Goal: Task Accomplishment & Management: Complete application form

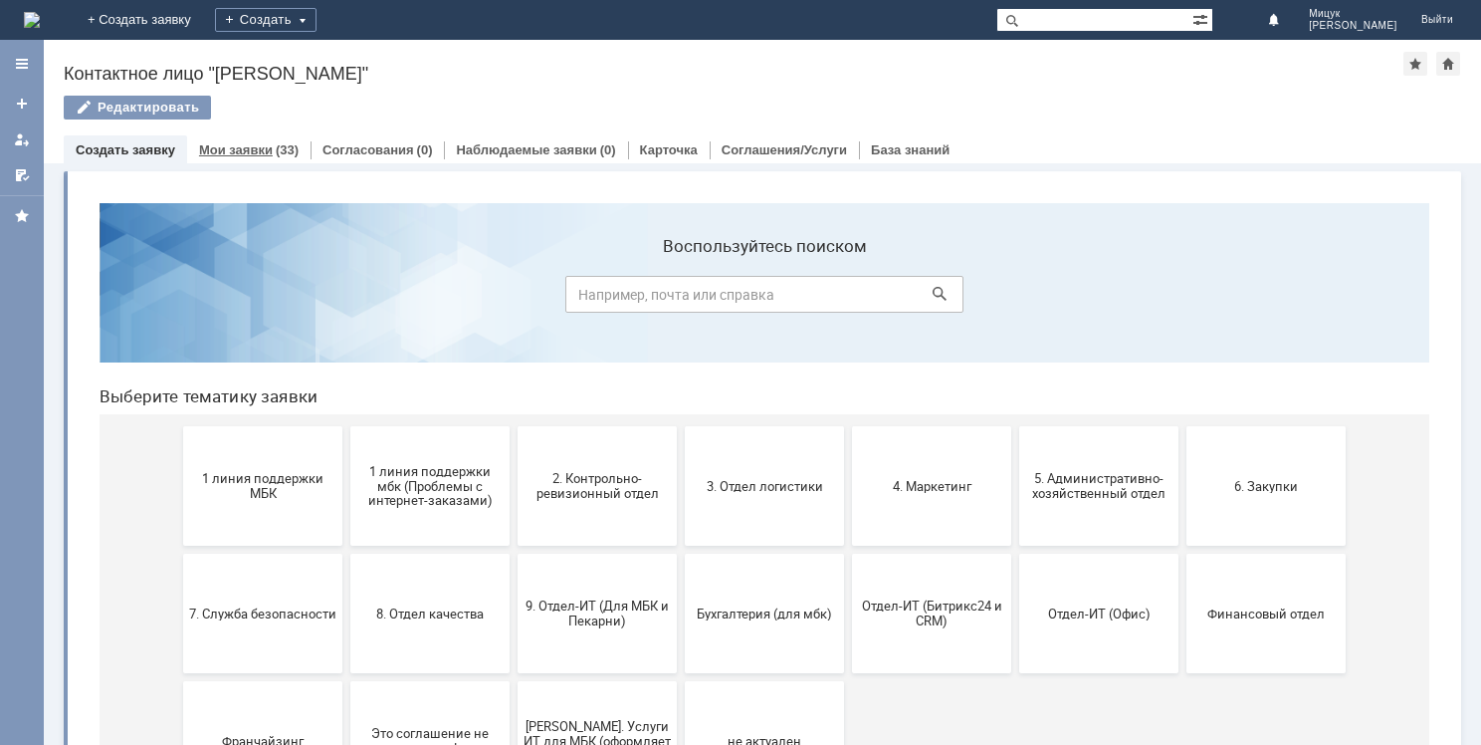
click at [264, 153] on link "Мои заявки" at bounding box center [236, 149] width 74 height 15
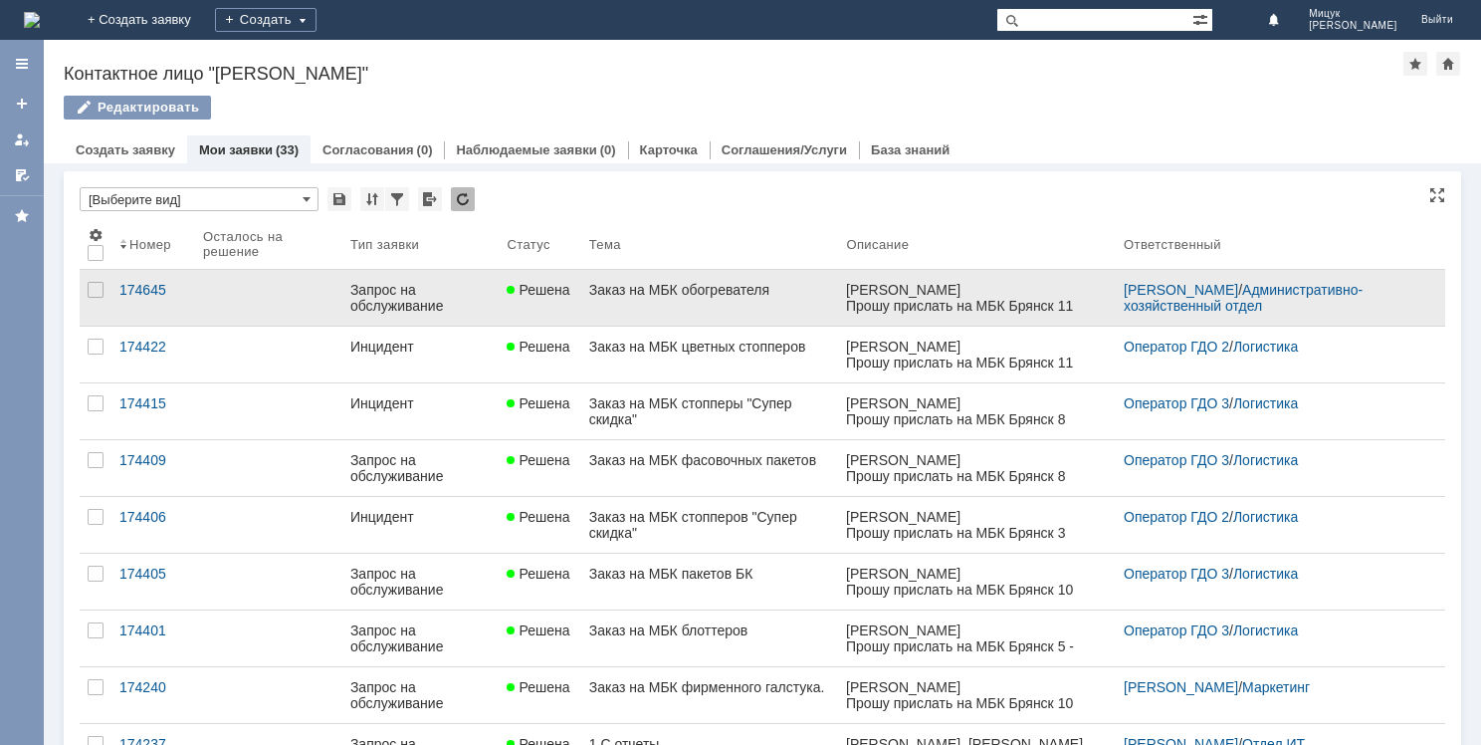
click at [664, 304] on link "Заказ на МБК обогревателя" at bounding box center [710, 298] width 258 height 56
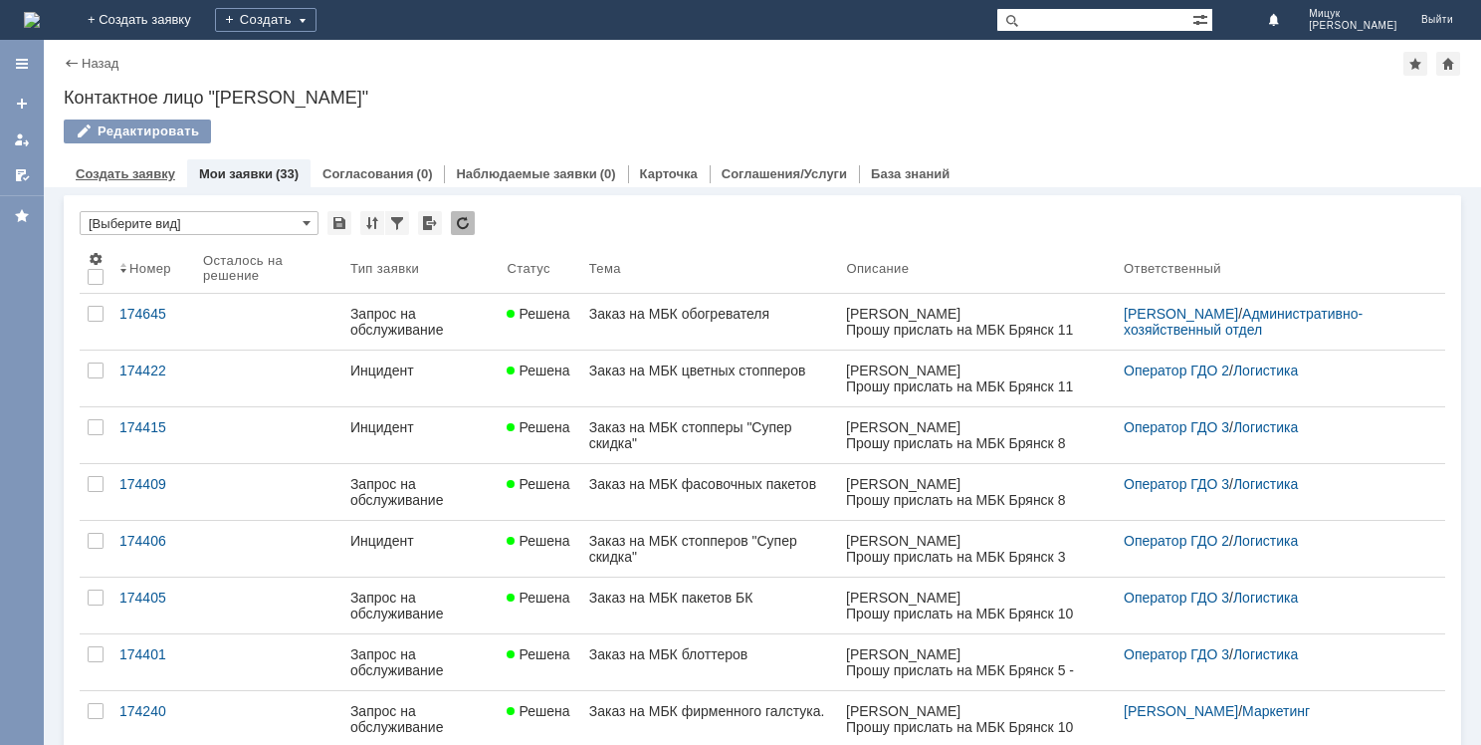
click at [147, 175] on link "Создать заявку" at bounding box center [126, 173] width 100 height 15
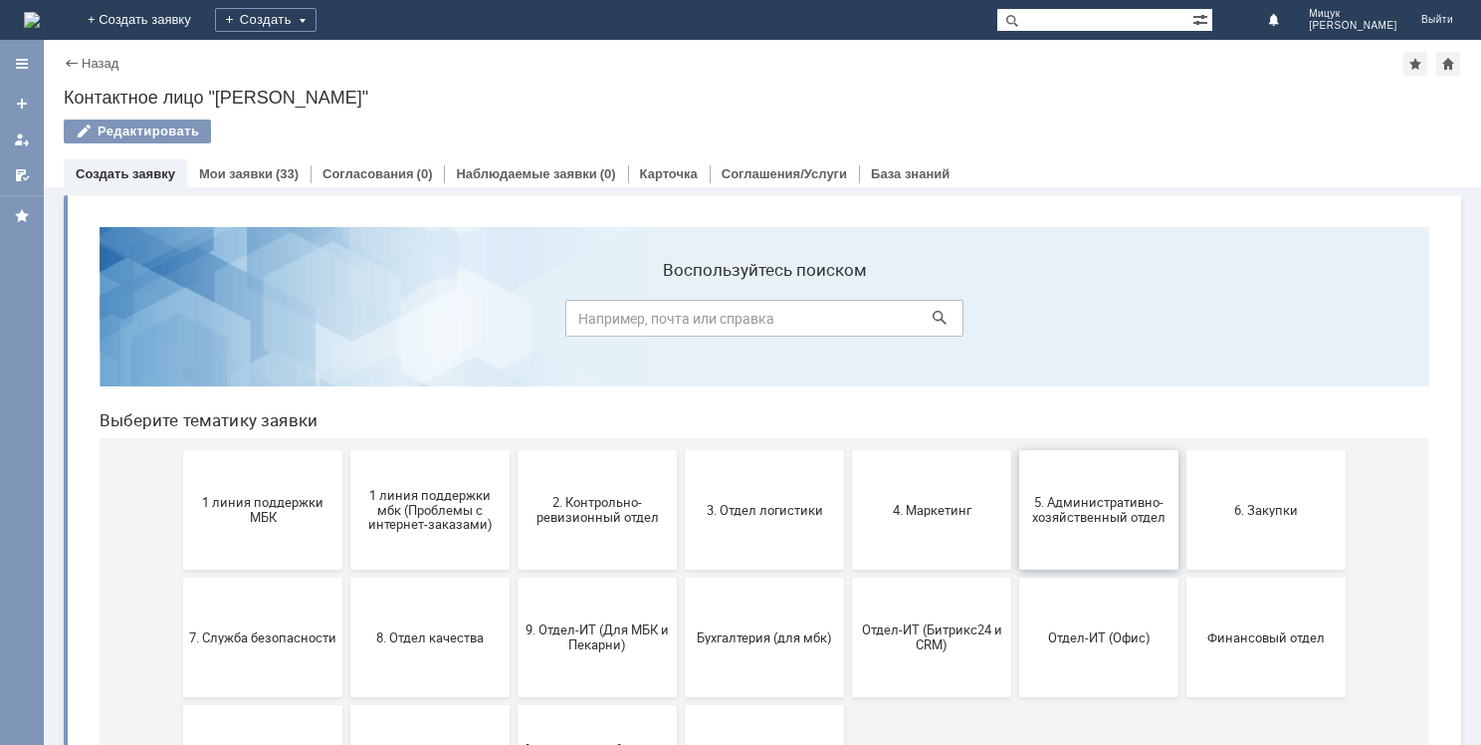
click at [1082, 496] on span "5. Административно-хозяйственный отдел" at bounding box center [1098, 510] width 147 height 30
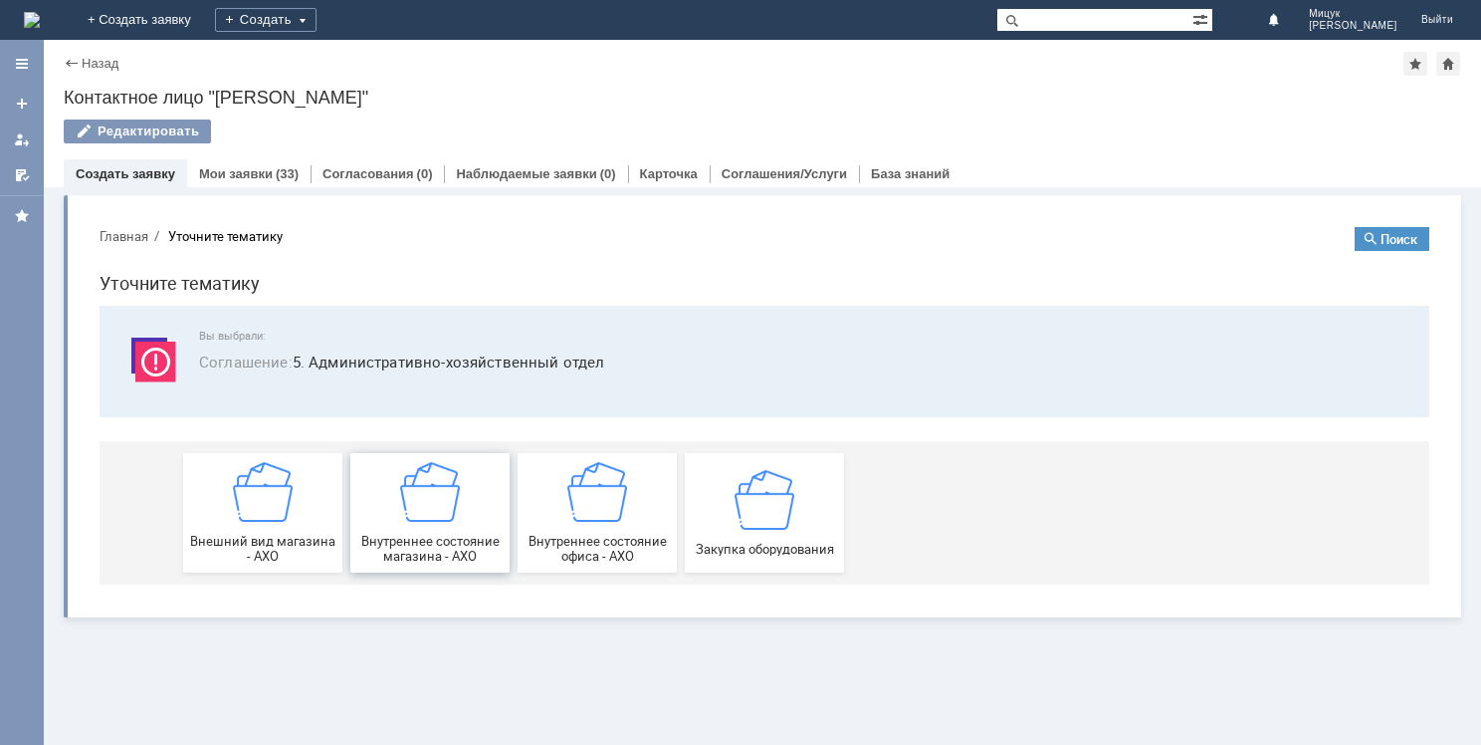
click at [436, 505] on img at bounding box center [430, 492] width 60 height 60
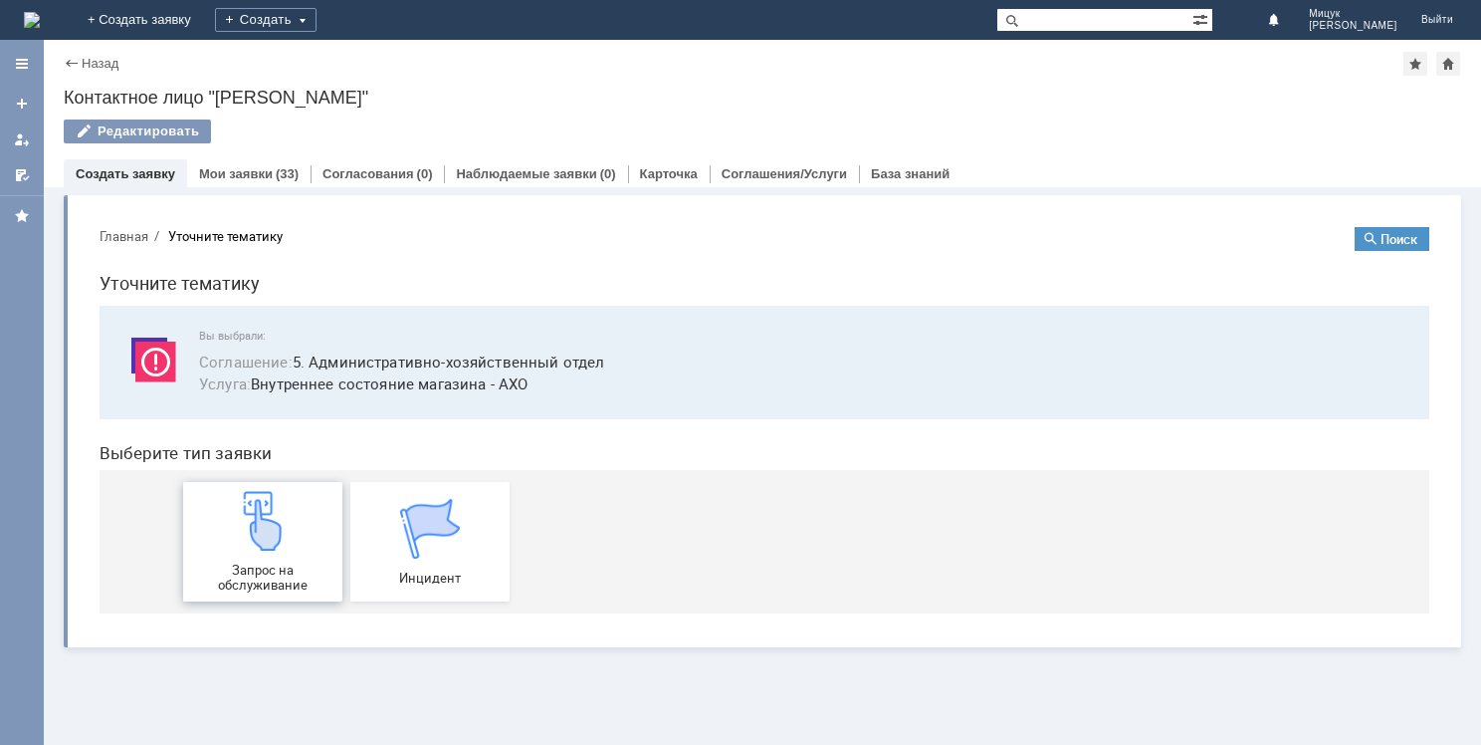
click at [282, 507] on img at bounding box center [263, 521] width 60 height 60
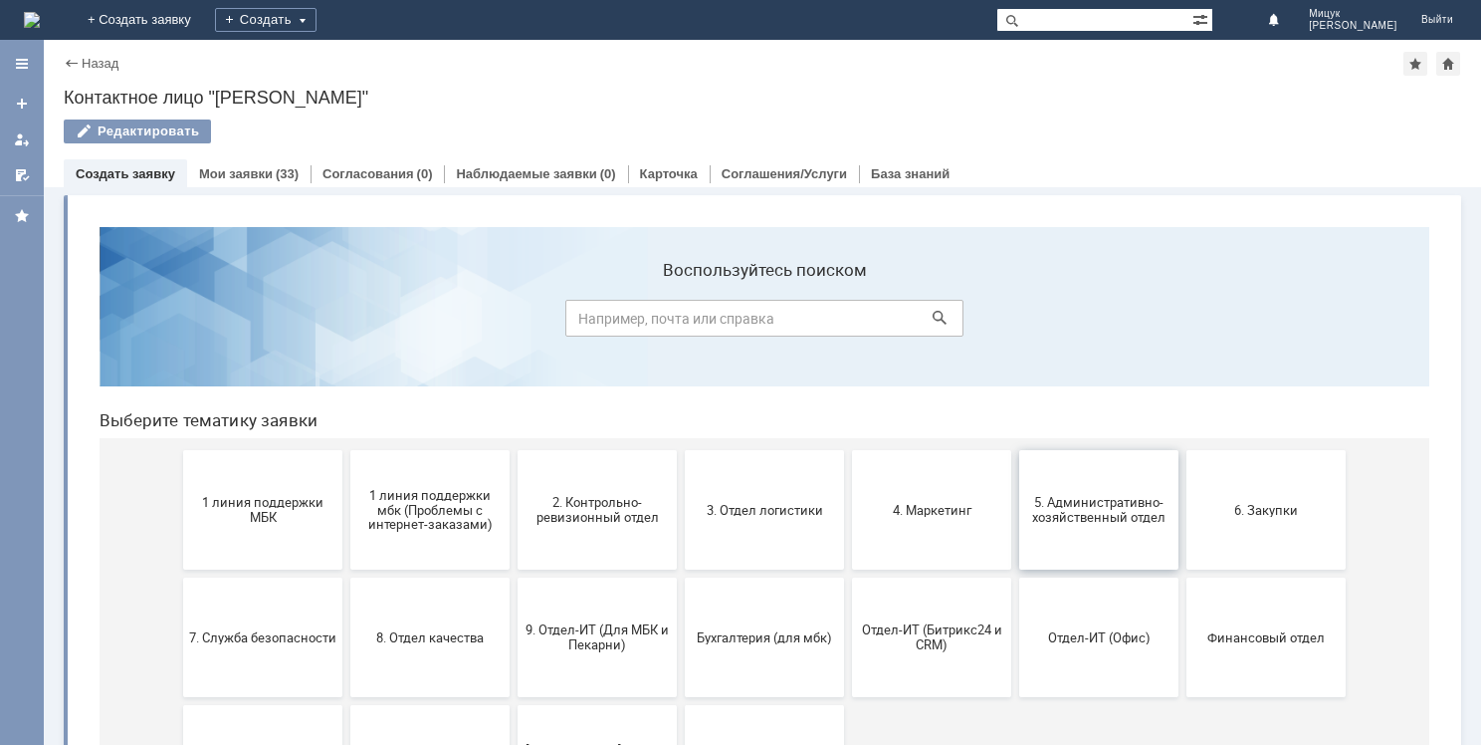
click at [1087, 516] on span "5. Административно-хозяйственный отдел" at bounding box center [1098, 510] width 147 height 30
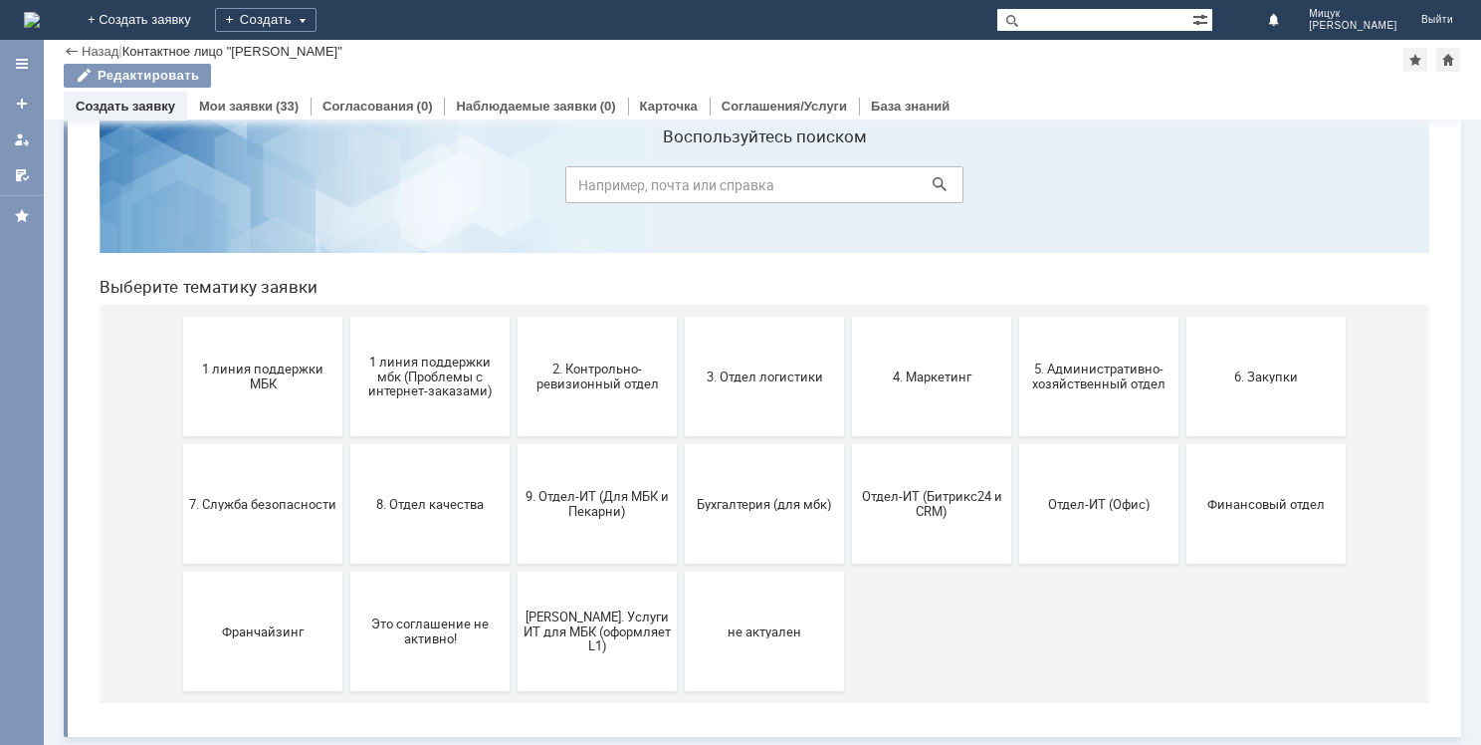
scroll to position [66, 0]
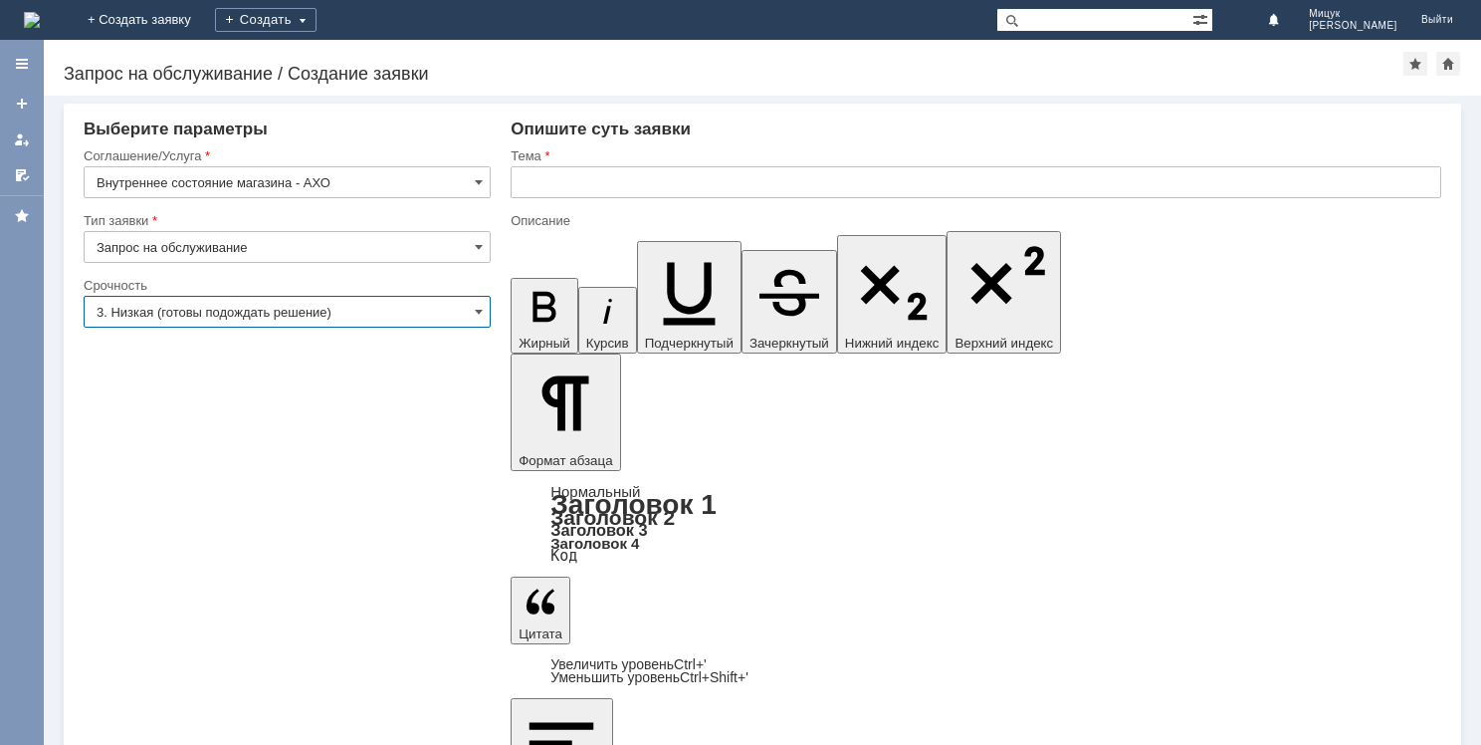
click at [384, 315] on input "3. Низкая (готовы подождать решение)" at bounding box center [287, 312] width 407 height 32
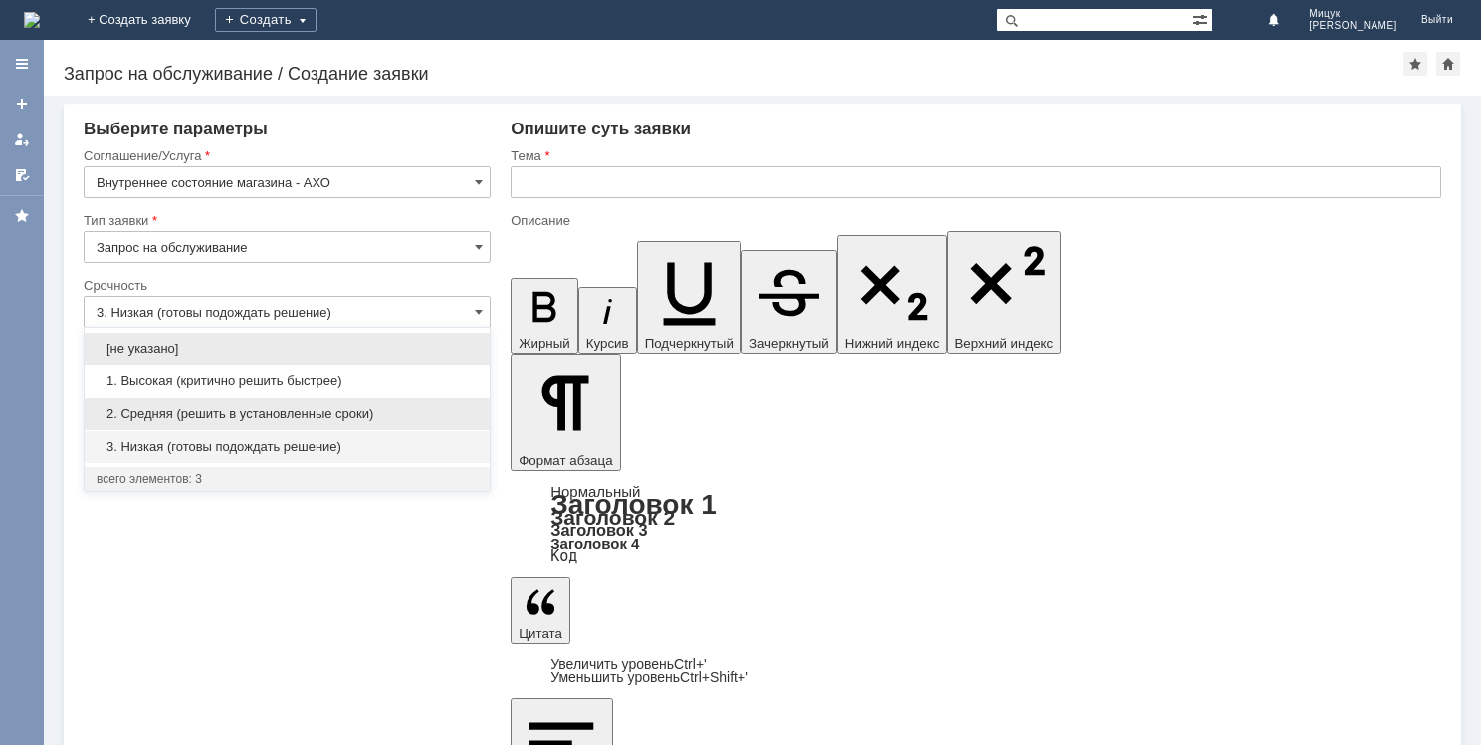
click at [354, 414] on span "2. Средняя (решить в установленные сроки)" at bounding box center [287, 414] width 381 height 16
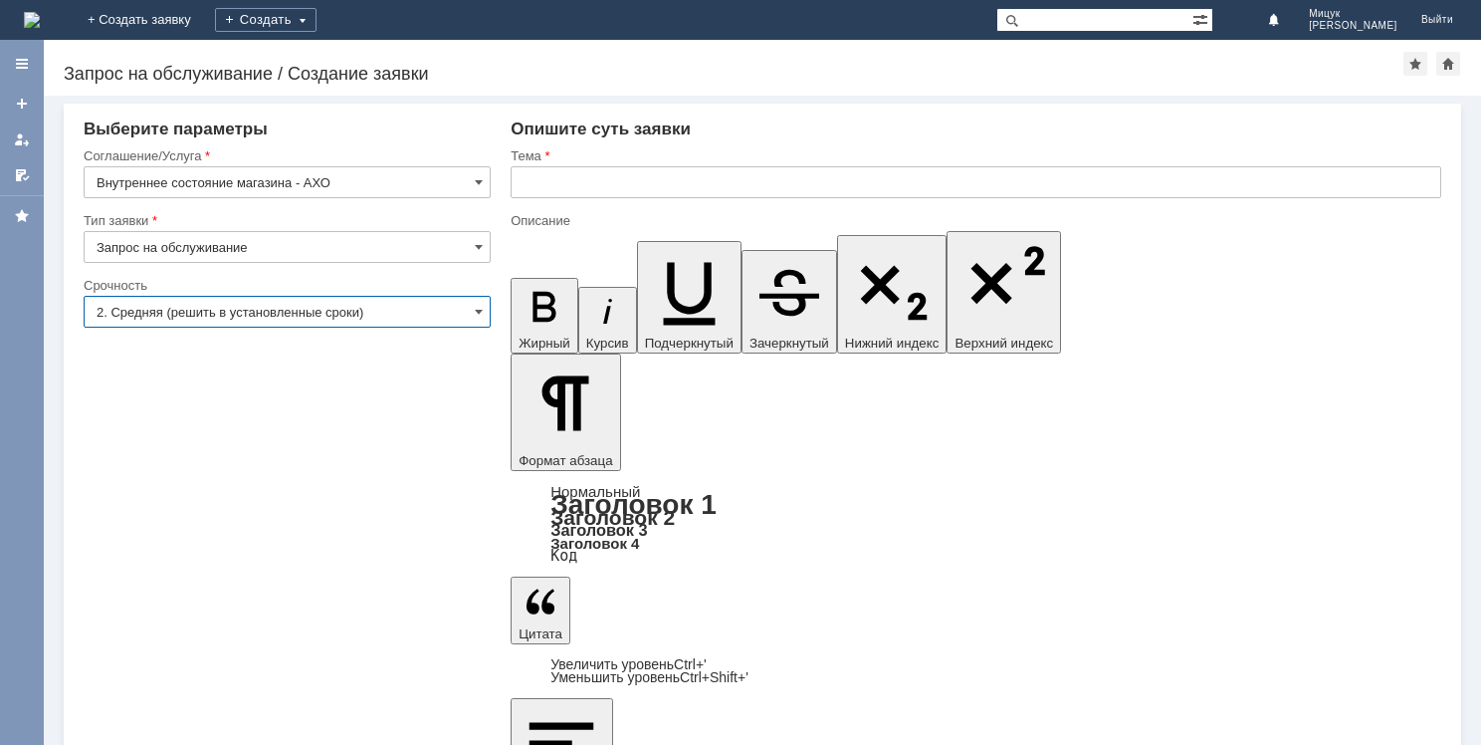
type input "2. Средняя (решить в установленные сроки)"
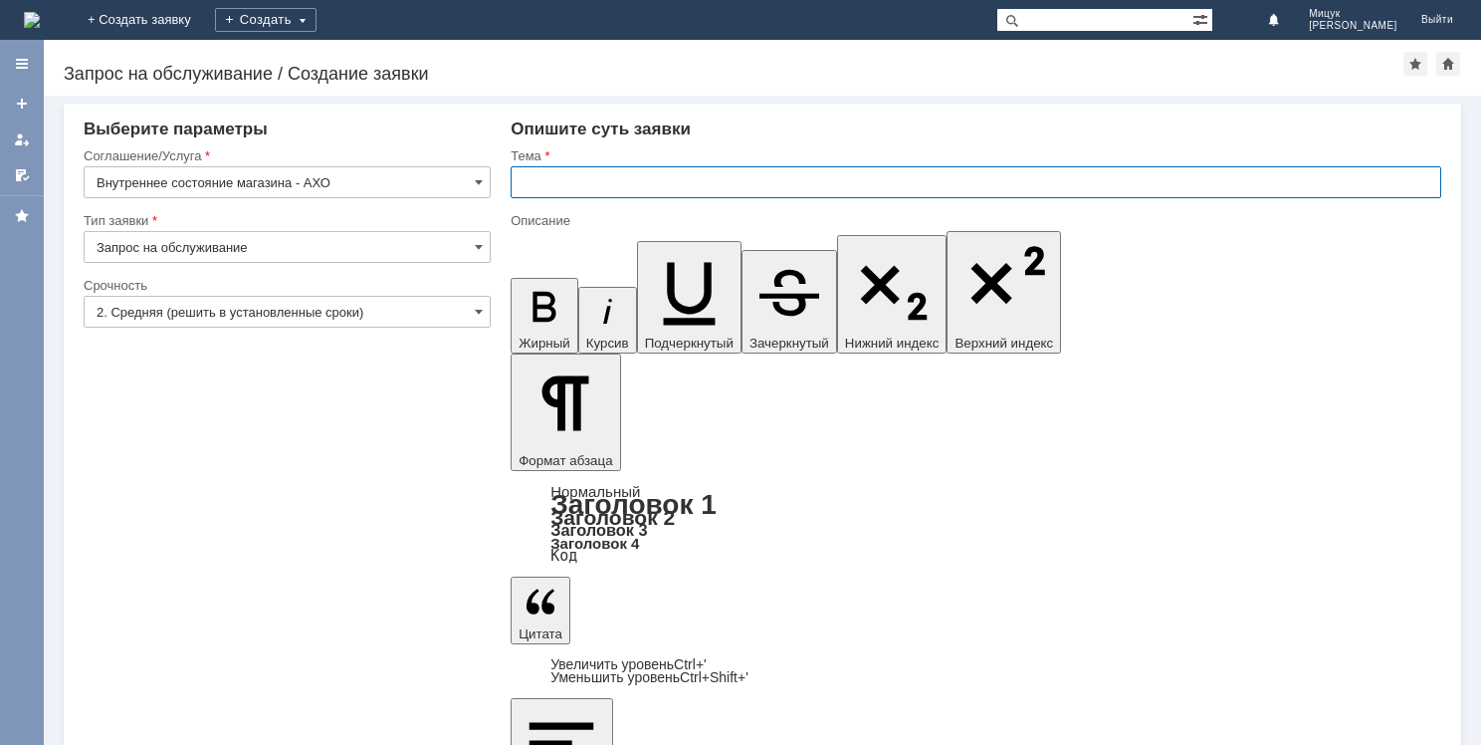
click at [688, 183] on input "text" at bounding box center [976, 182] width 931 height 32
click at [625, 182] on input "Заказ на МБК цкнникодержателей" at bounding box center [976, 182] width 931 height 32
type input "Заказ на МБК ценникодержателей"
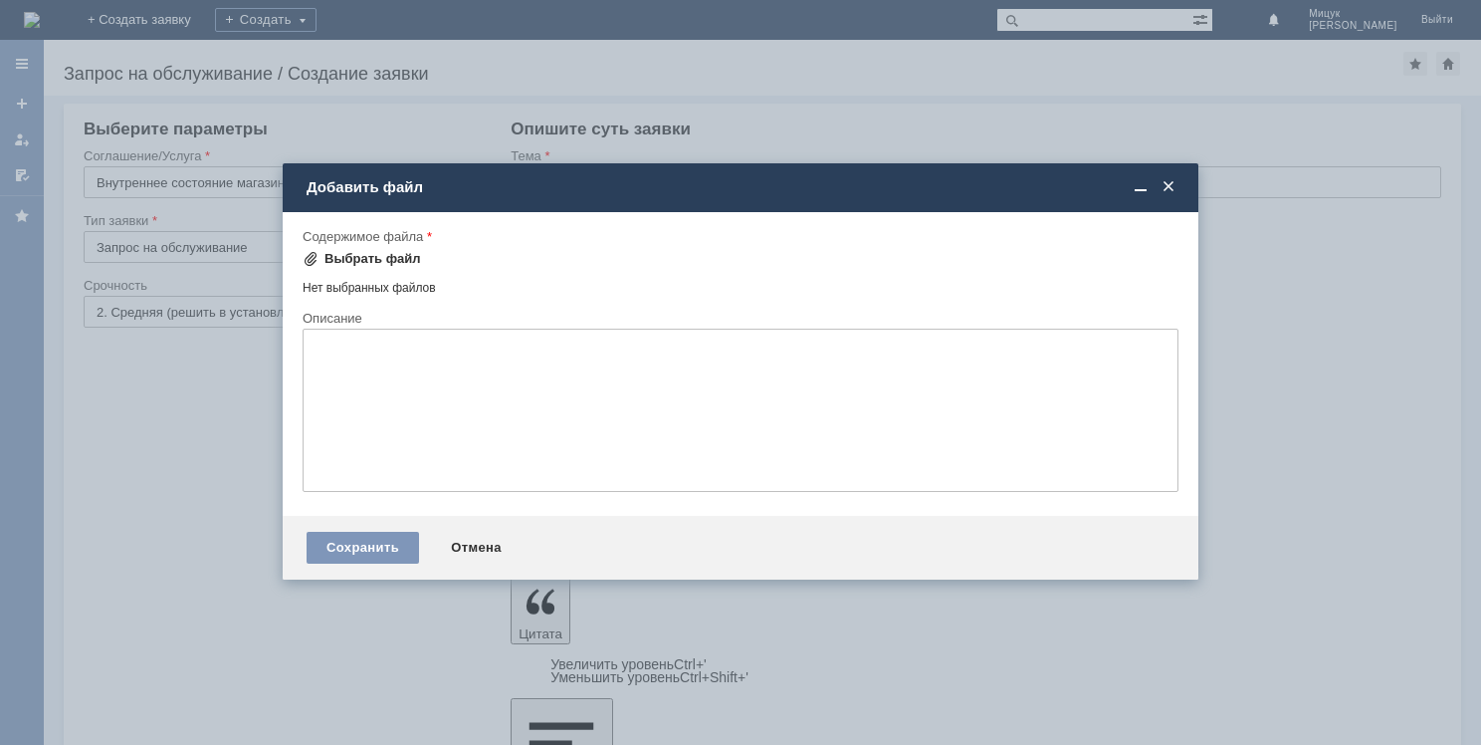
click at [368, 256] on div "Выбрать файл" at bounding box center [372, 259] width 97 height 16
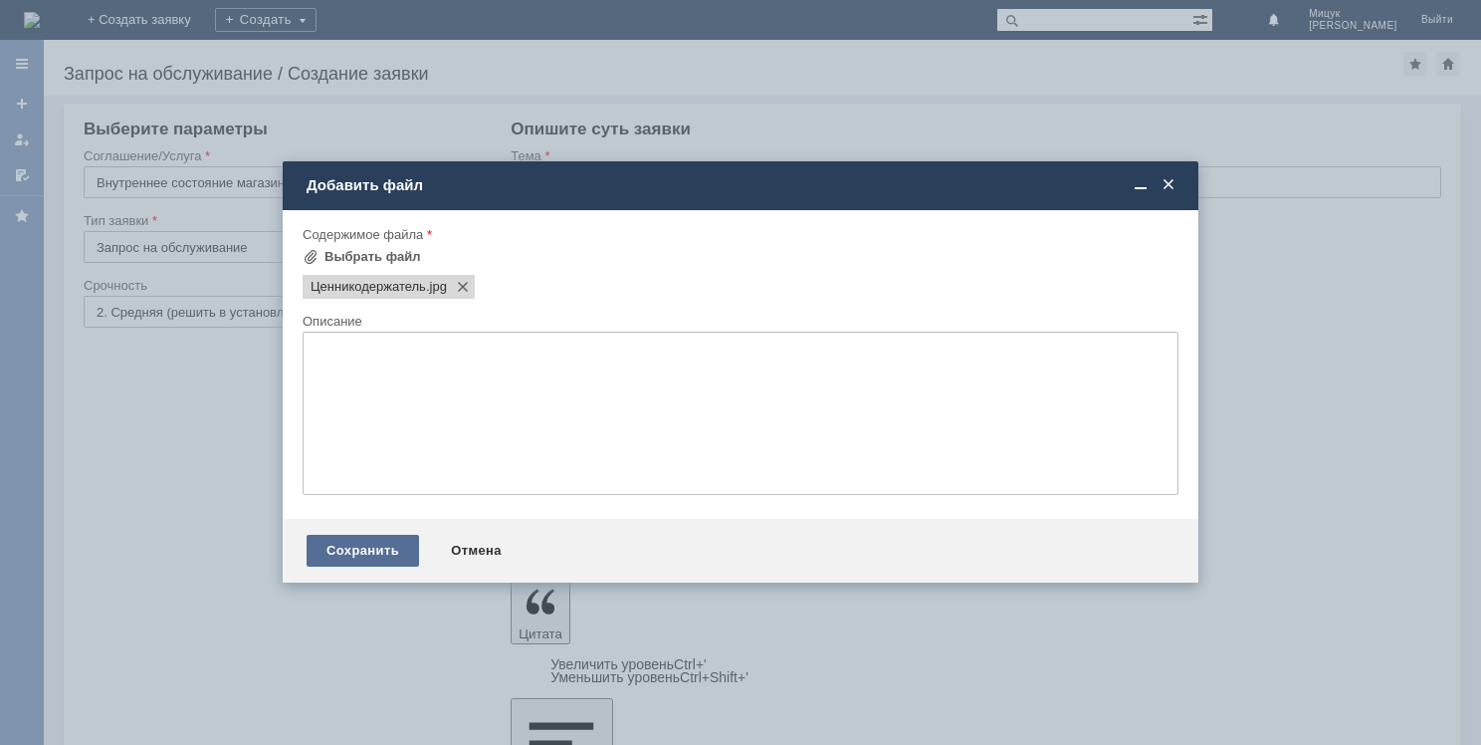
click at [362, 559] on div "Сохранить" at bounding box center [363, 551] width 112 height 32
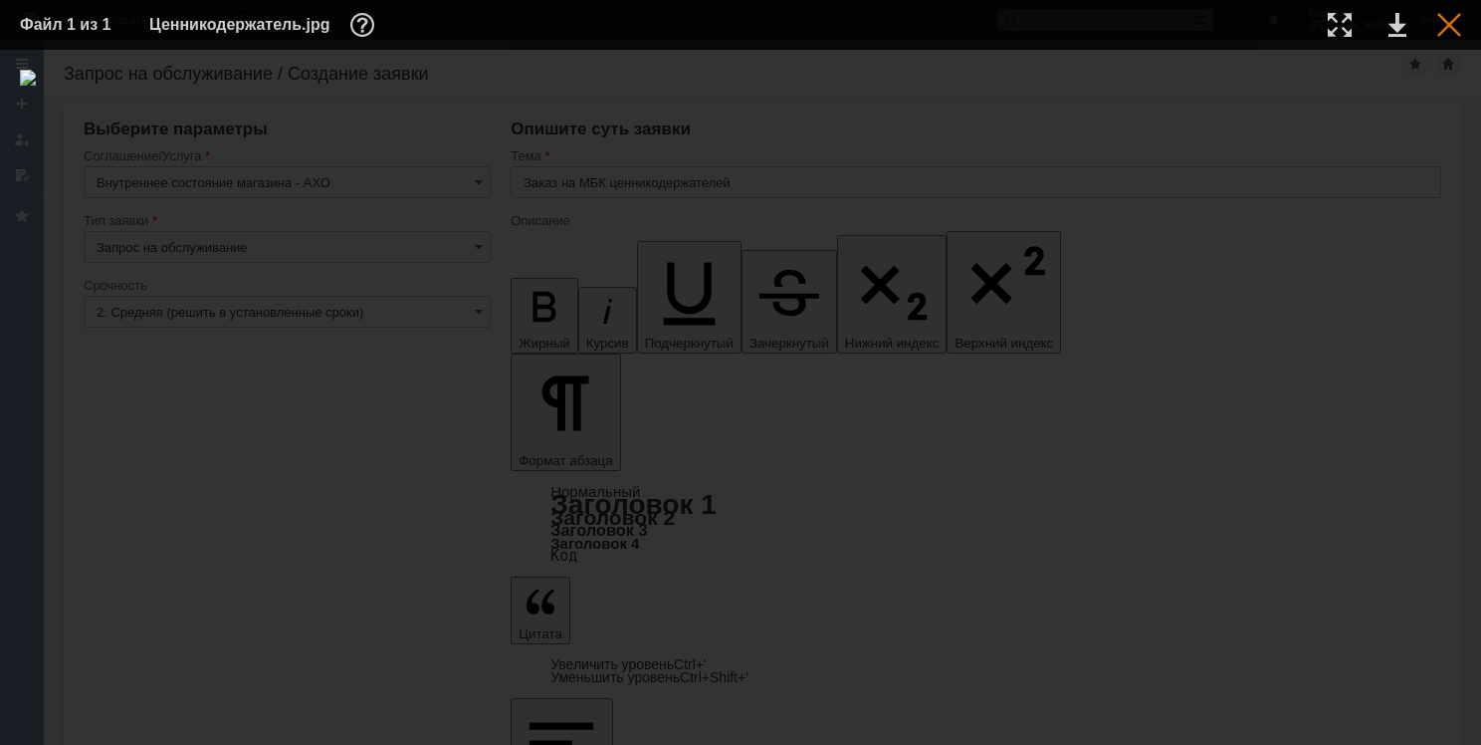
click at [1455, 20] on div at bounding box center [1449, 25] width 24 height 24
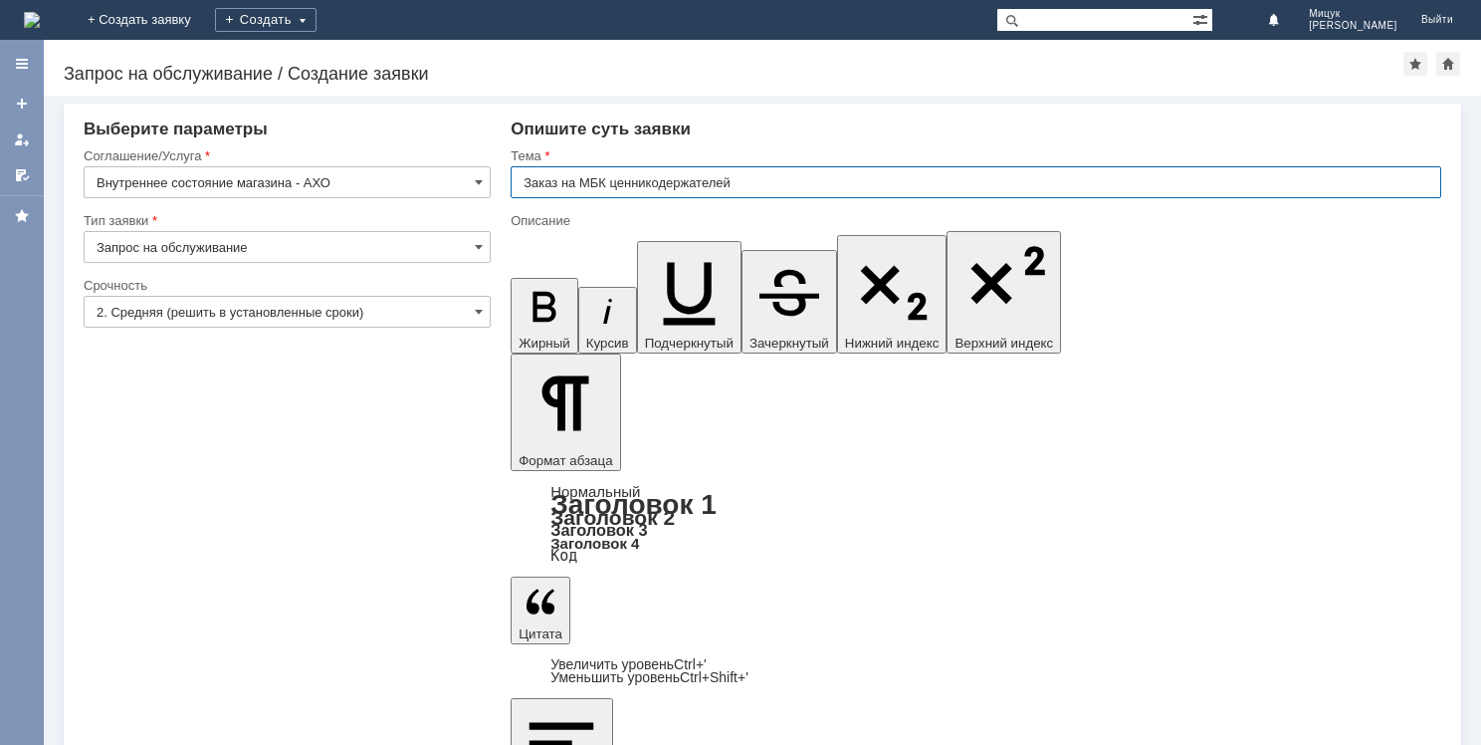
click at [749, 183] on input "Заказ на МБК ценникодержателей" at bounding box center [976, 182] width 931 height 32
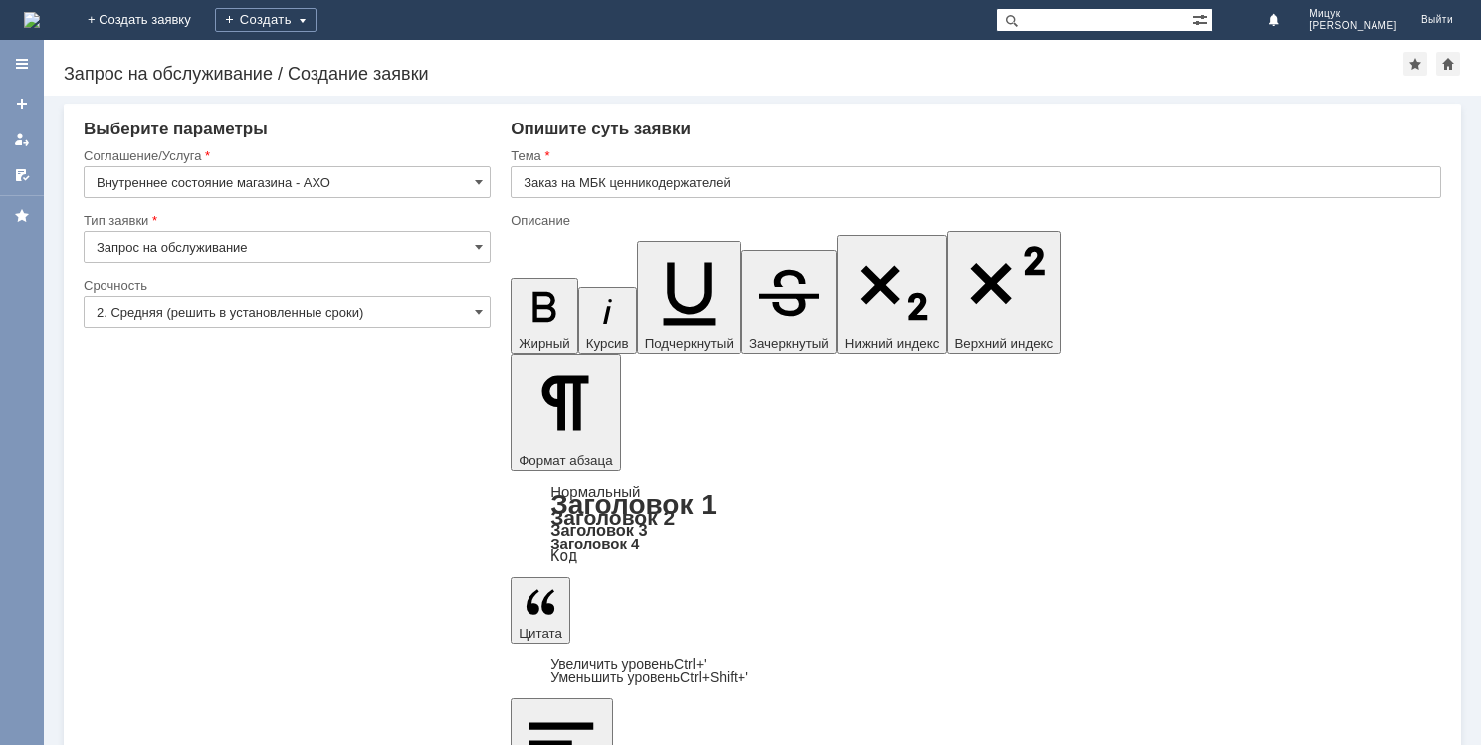
click at [710, 214] on div "Описание" at bounding box center [974, 220] width 927 height 13
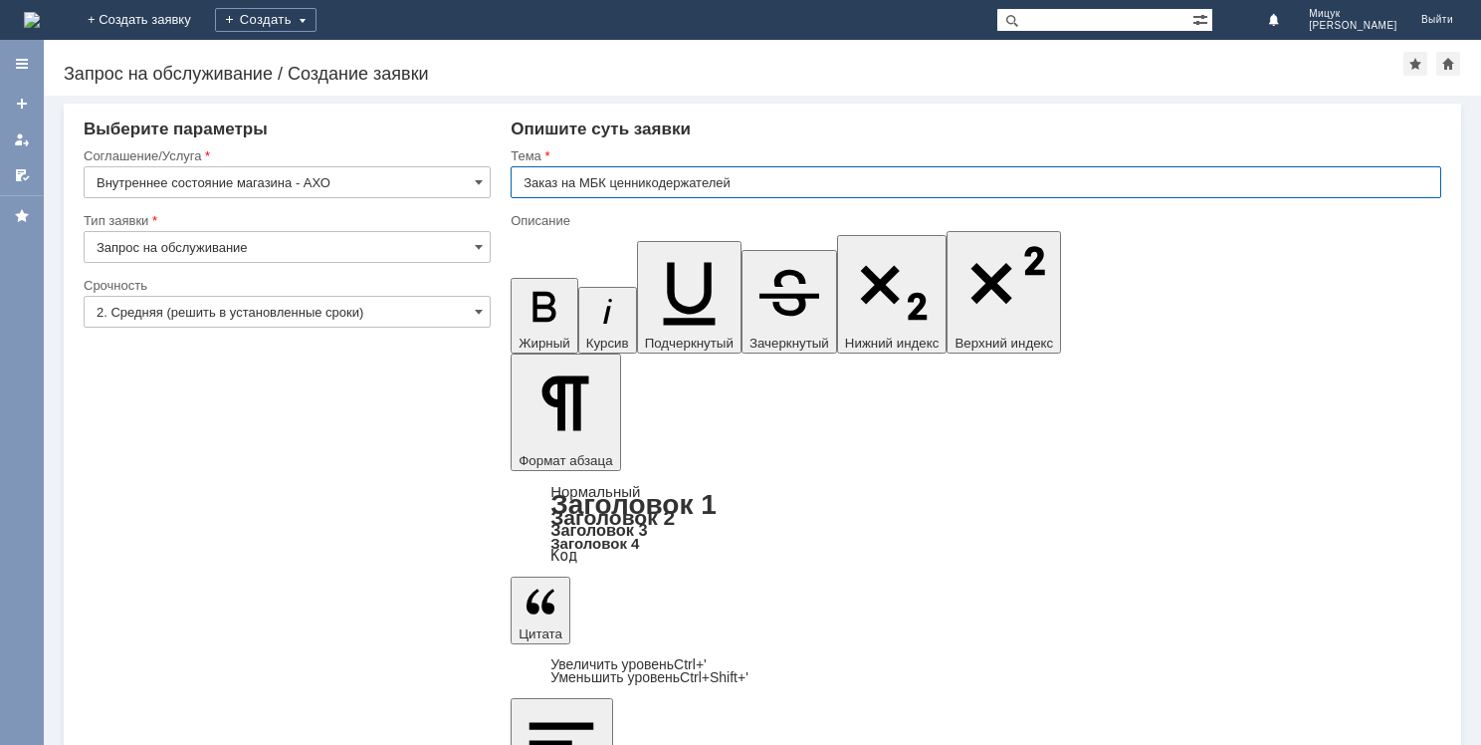
click at [766, 182] on input "Заказ на МБК ценникодержателей" at bounding box center [976, 182] width 931 height 32
click at [785, 183] on input "Заказ на МБК ценникодержателей" at bounding box center [976, 182] width 931 height 32
type input "Заказ на МБК ценникодержателей для стеклянных полок."
